Goal: Task Accomplishment & Management: Manage account settings

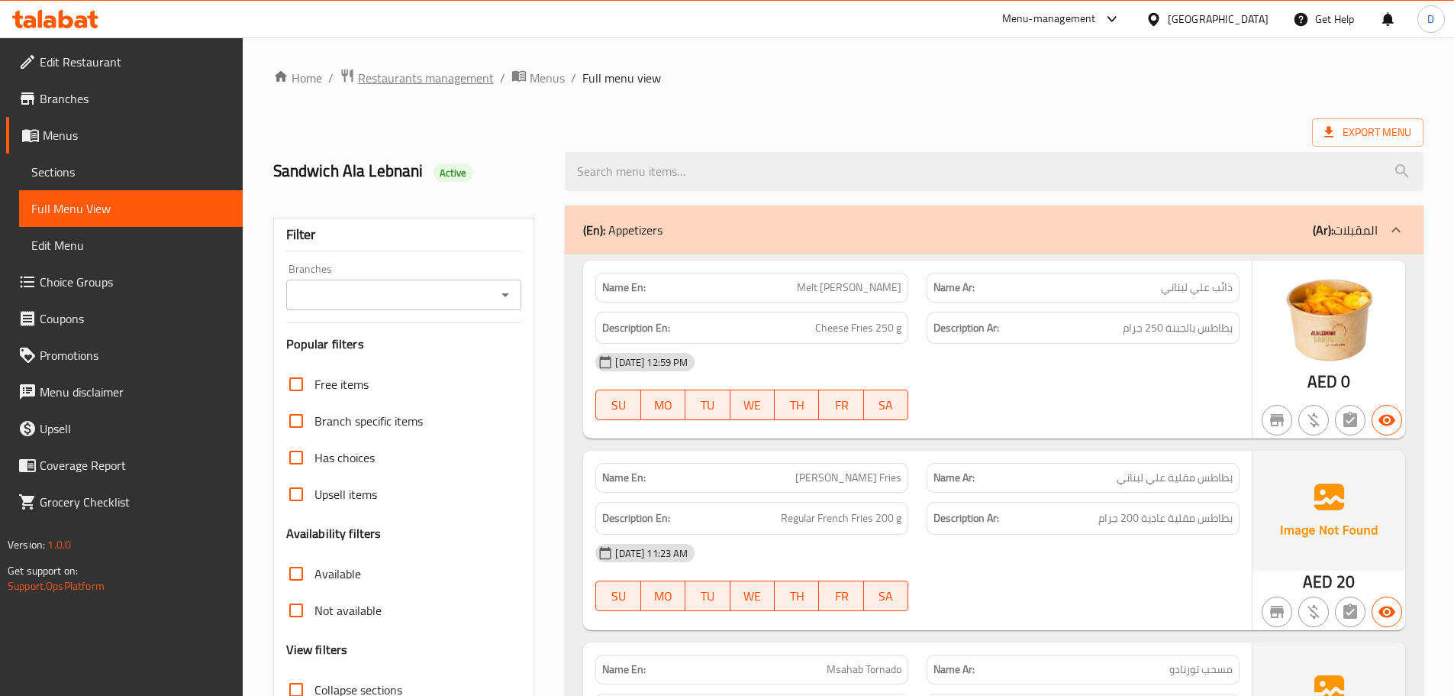
click at [448, 82] on span "Restaurants management" at bounding box center [426, 78] width 136 height 18
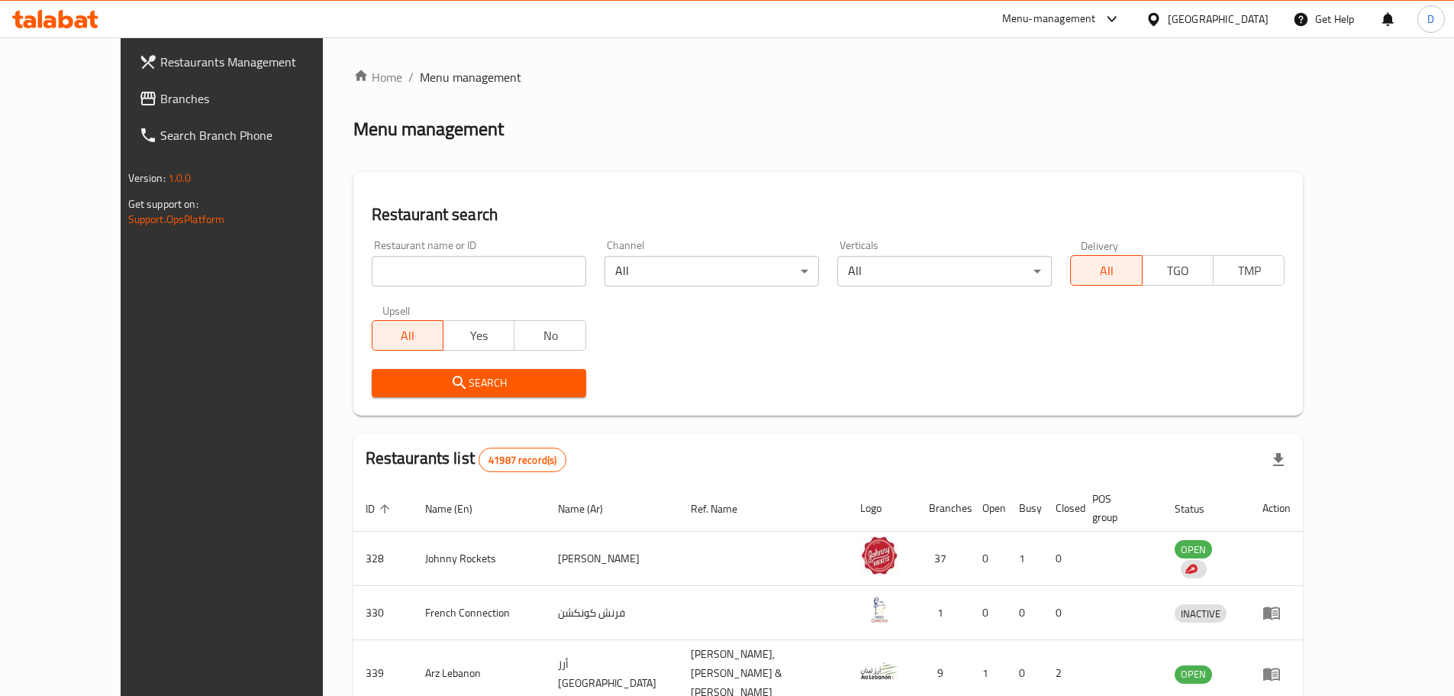
click at [160, 106] on span "Branches" at bounding box center [255, 98] width 191 height 18
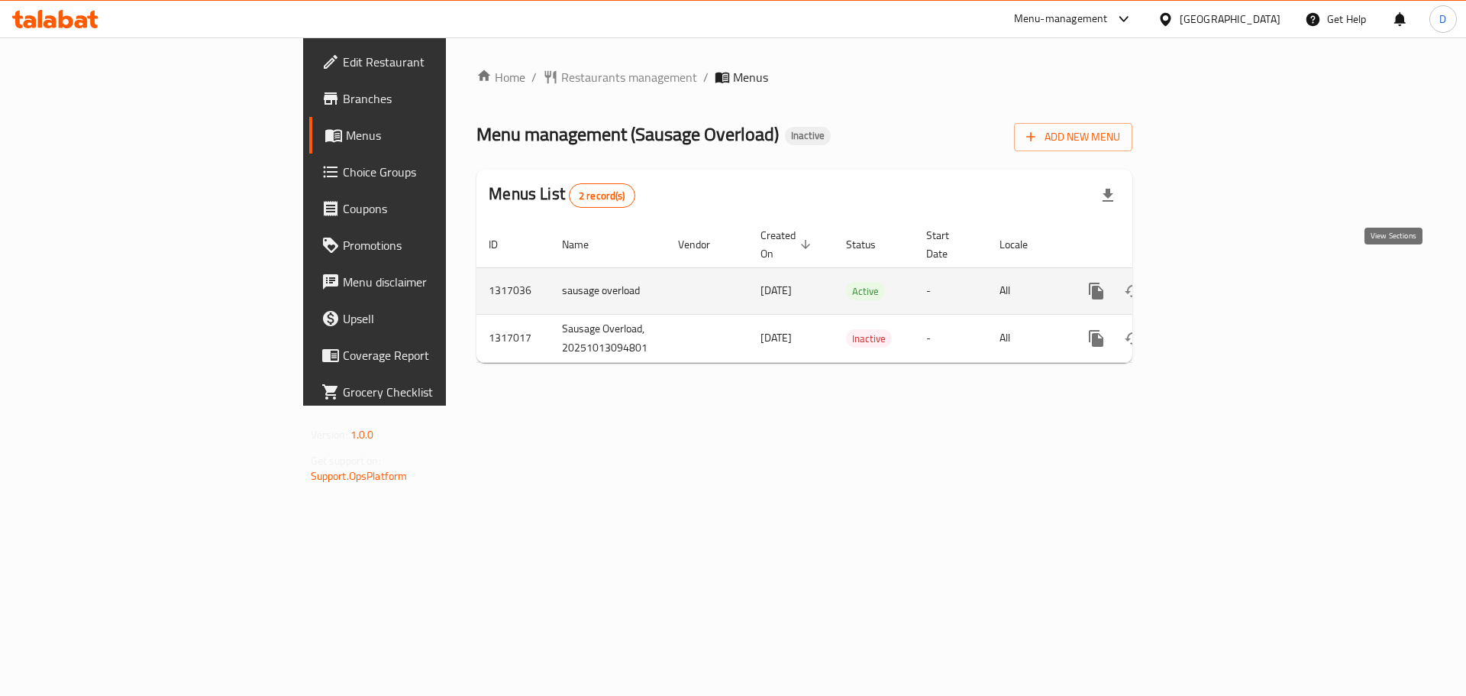
click at [1225, 274] on link "enhanced table" at bounding box center [1206, 291] width 37 height 37
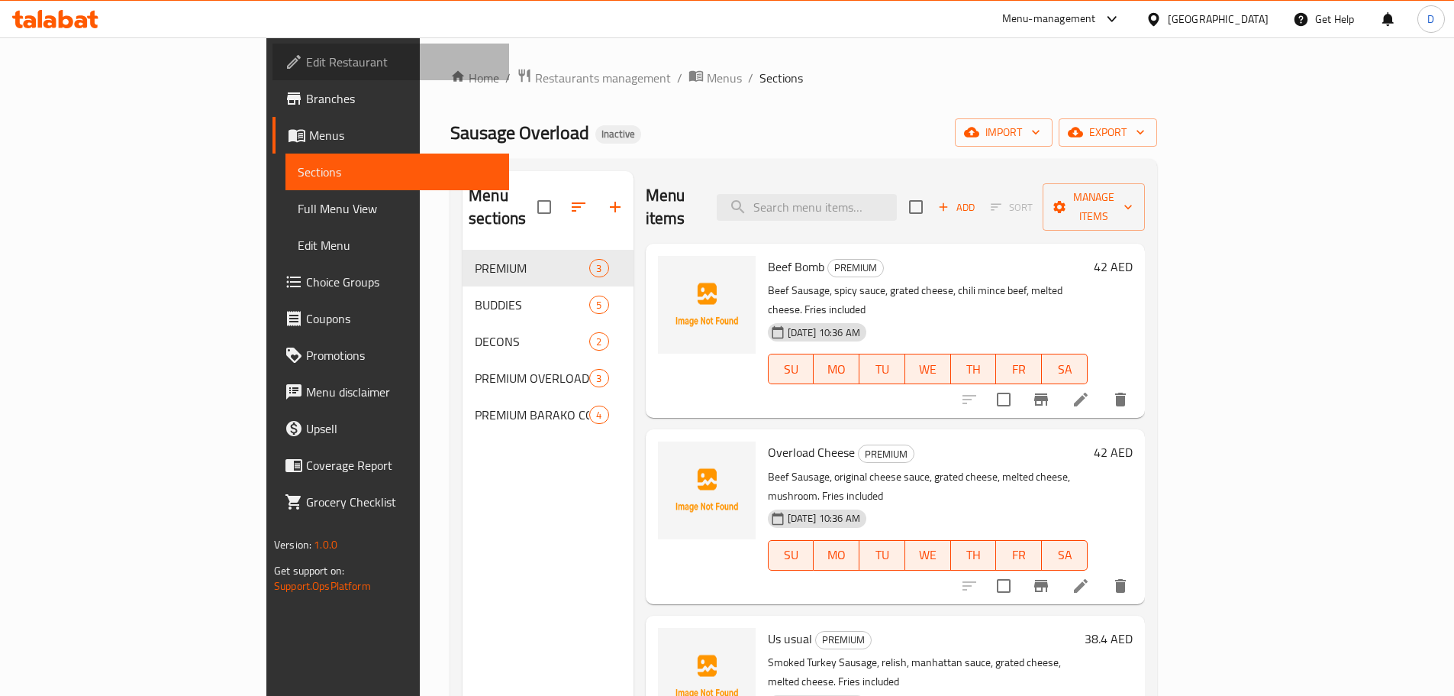
click at [273, 73] on link "Edit Restaurant" at bounding box center [391, 62] width 237 height 37
